Goal: Find specific page/section: Find specific page/section

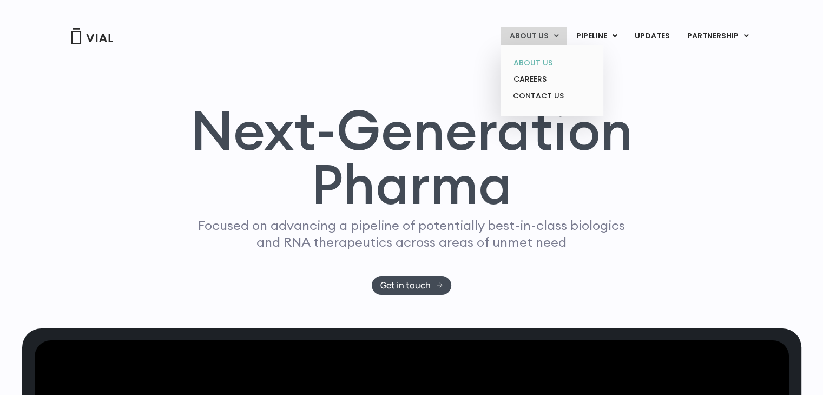
click at [530, 65] on link "ABOUT US" at bounding box center [551, 63] width 95 height 17
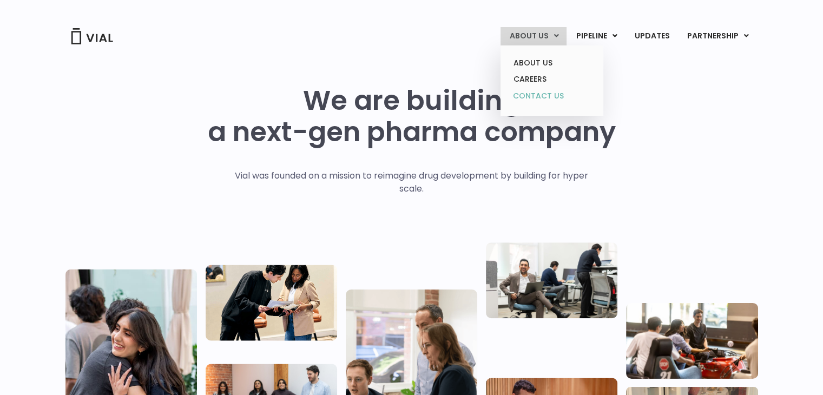
click at [539, 88] on link "CONTACT US" at bounding box center [551, 96] width 95 height 17
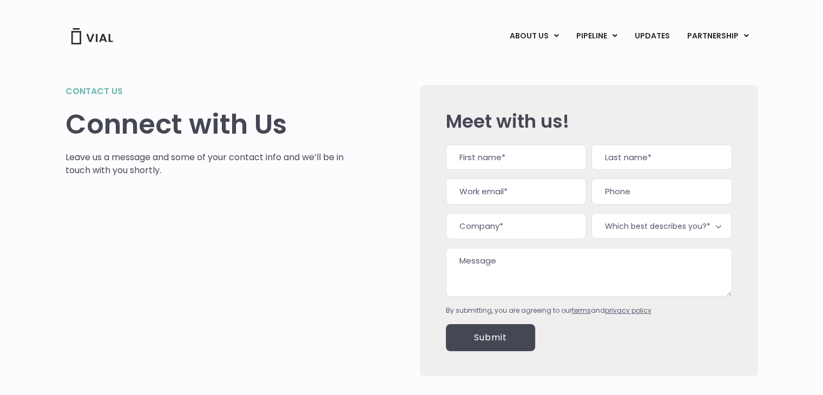
click at [555, 38] on link "ABOUT US" at bounding box center [533, 36] width 66 height 18
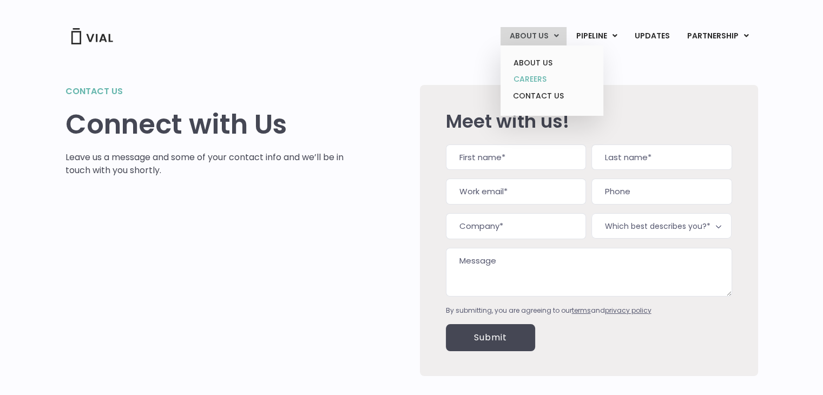
click at [554, 76] on link "CAREERS" at bounding box center [551, 79] width 95 height 17
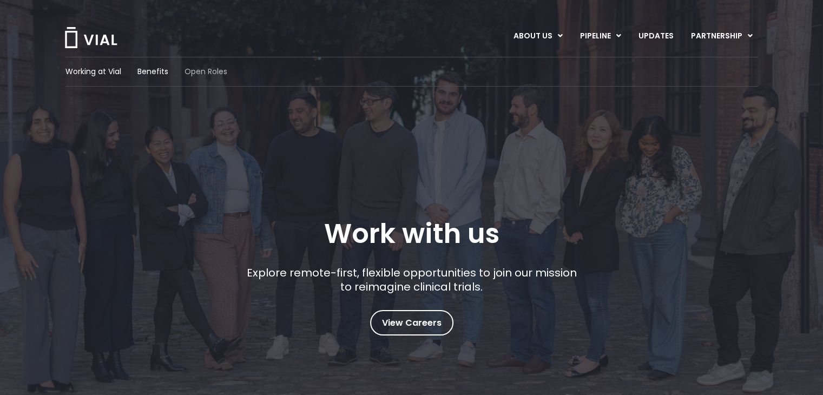
click at [193, 69] on span "Open Roles" at bounding box center [205, 71] width 43 height 11
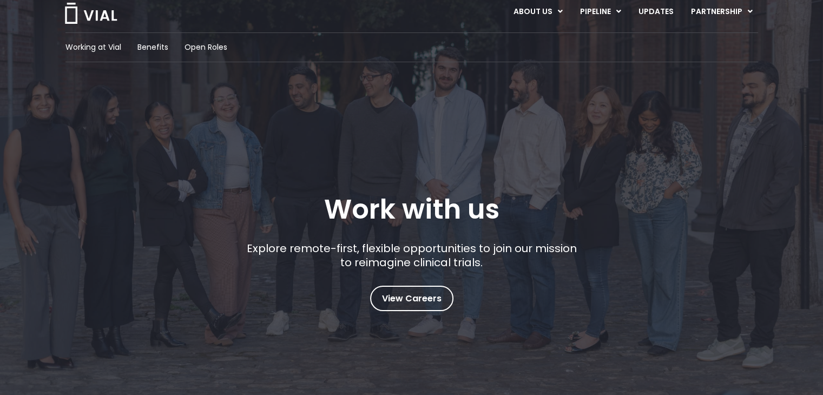
scroll to position [17, 0]
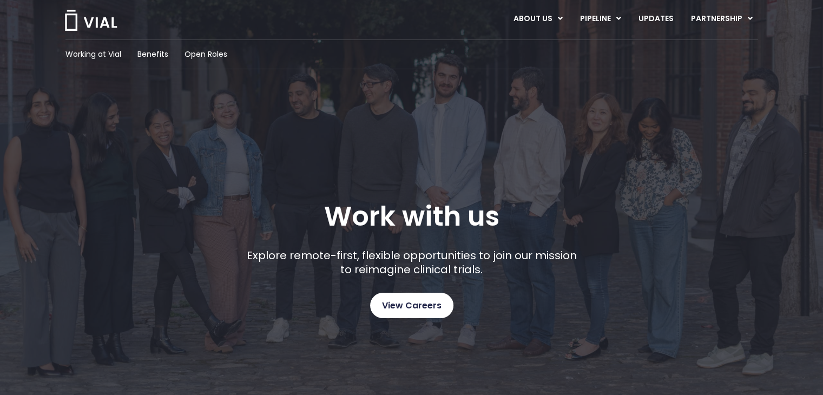
click at [419, 312] on span "View Careers" at bounding box center [411, 306] width 59 height 14
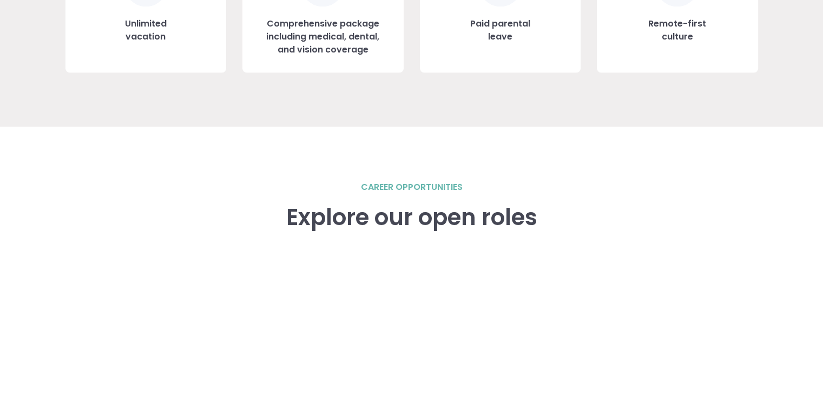
scroll to position [1354, 0]
